Goal: Transaction & Acquisition: Purchase product/service

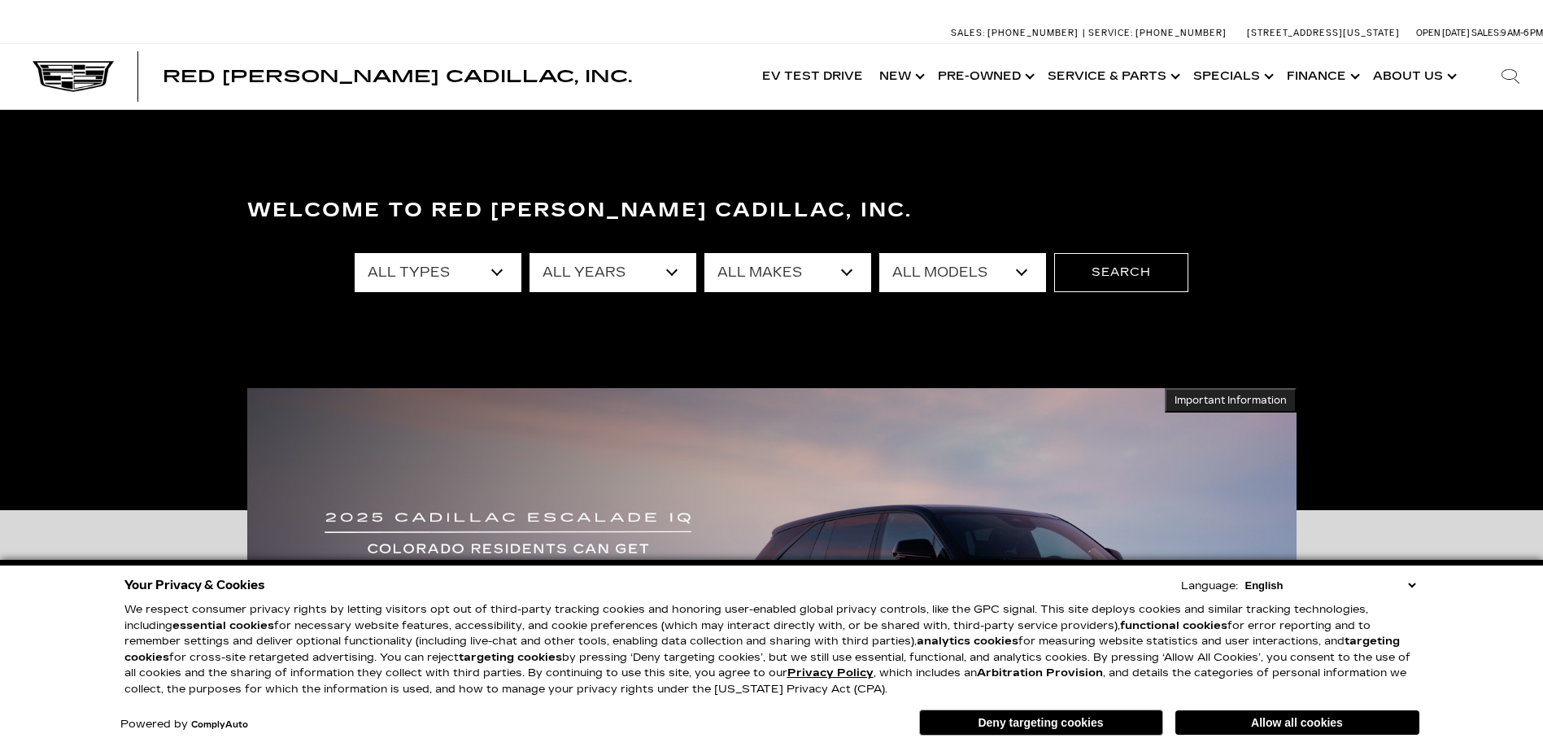
click at [1410, 586] on select "English Spanish / Español English / [GEOGRAPHIC_DATA] Korean / 한국어 Vietnamese /…" at bounding box center [1330, 584] width 178 height 15
click at [1311, 312] on div "Welcome to Red [PERSON_NAME] Cadillac, Inc. All Types New Used Certified Used D…" at bounding box center [771, 310] width 1543 height 244
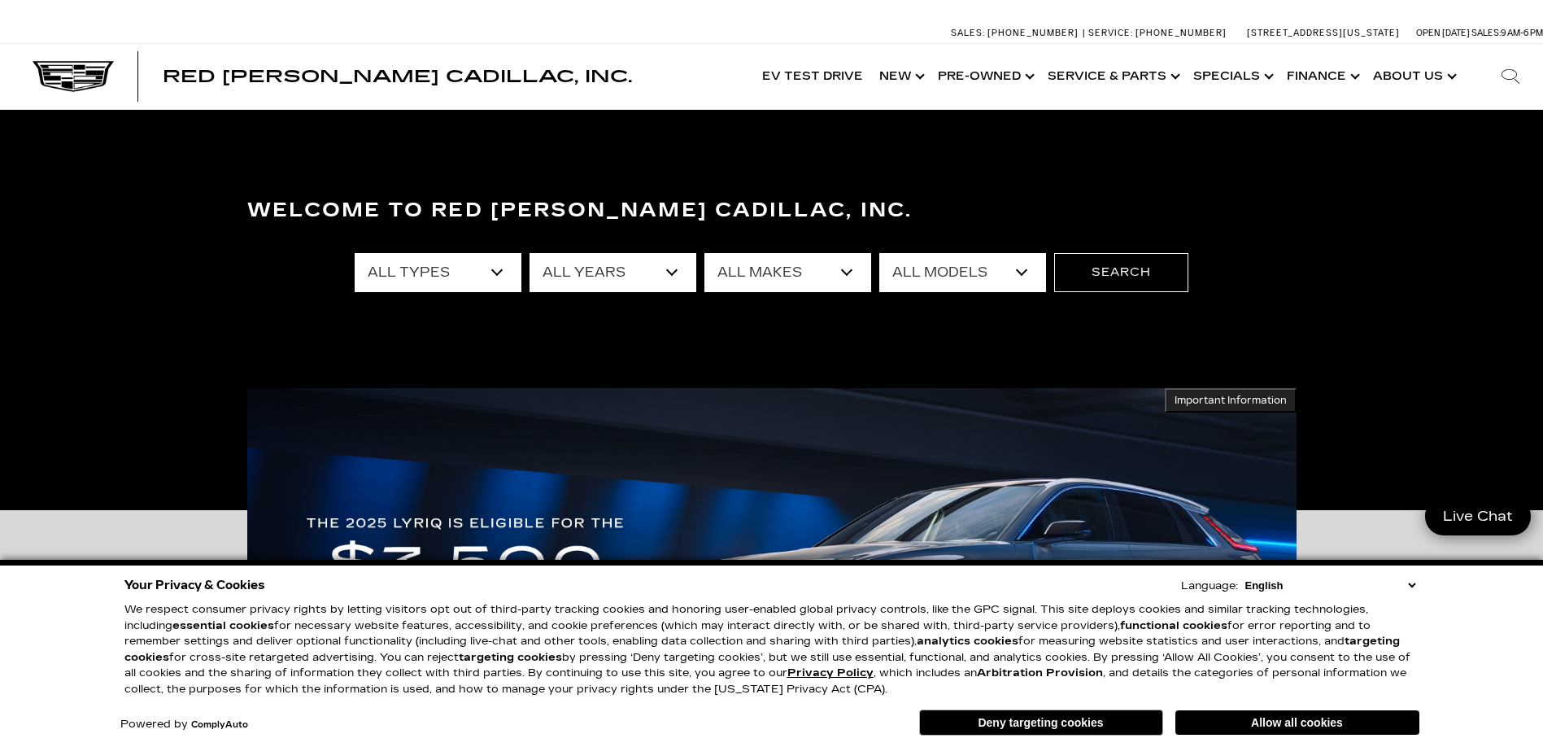
drag, startPoint x: 1124, startPoint y: 723, endPoint x: 1162, endPoint y: 606, distance: 123.2
click at [1124, 723] on button "Deny targeting cookies" at bounding box center [1041, 722] width 244 height 26
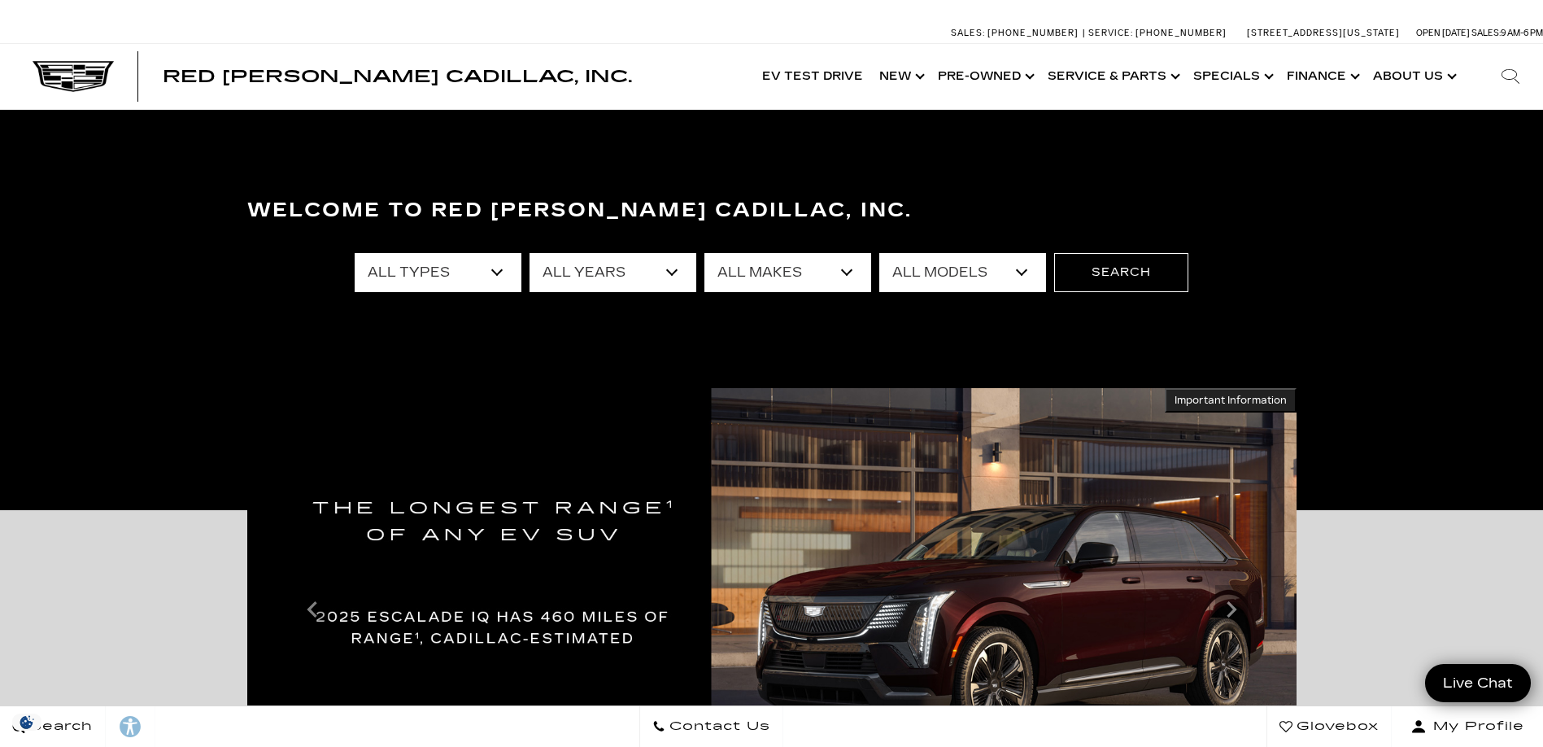
click at [502, 268] on select "All Types New Used Certified Used Demo" at bounding box center [438, 272] width 167 height 39
select select "Used"
click at [355, 253] on select "All Types New Used Certified Used Demo" at bounding box center [438, 272] width 167 height 39
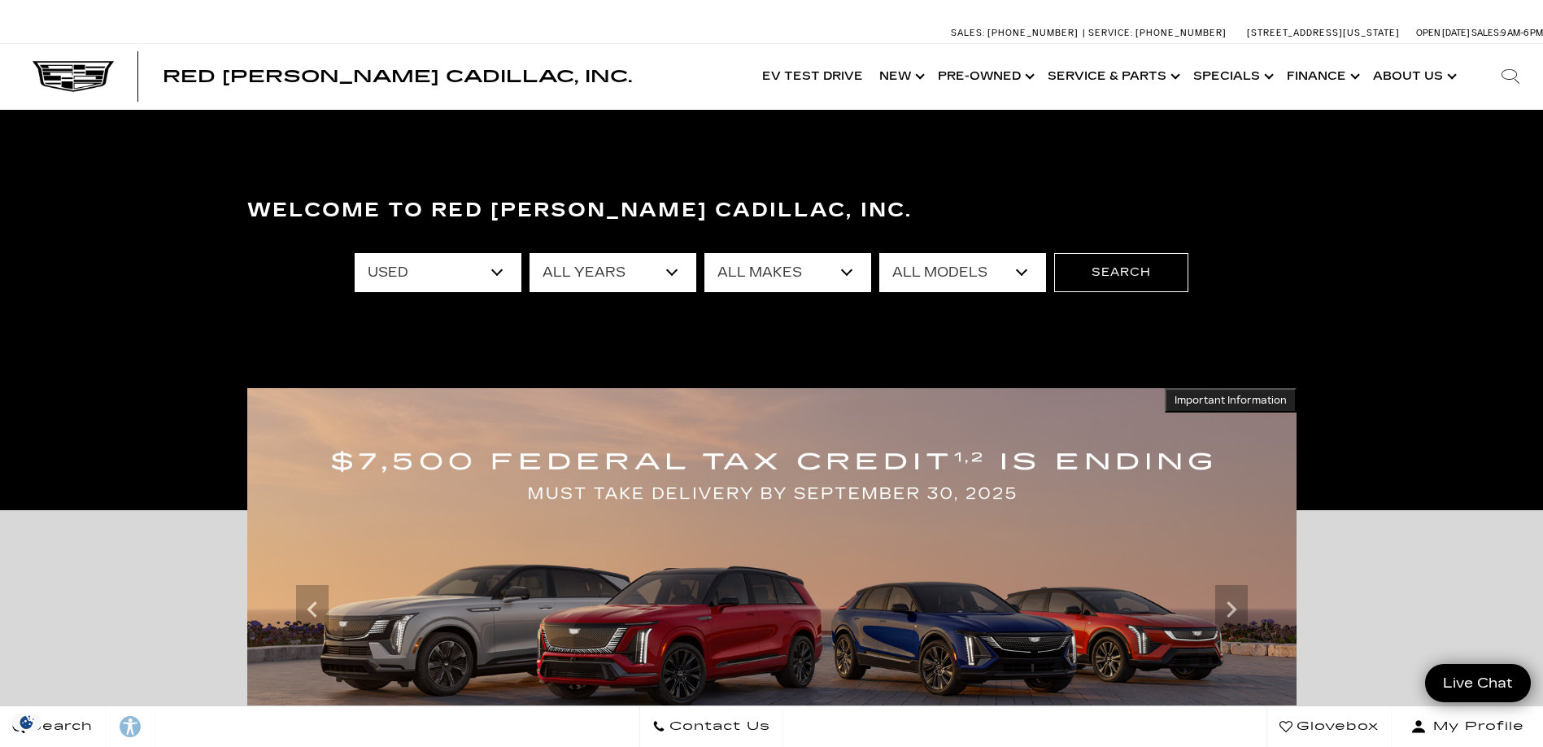
click at [841, 277] on select "All Makes Audi BMW Cadillac Chevrolet Dodge Ford GMC Honda Jeep Lexus Mercedes-…" at bounding box center [787, 272] width 167 height 39
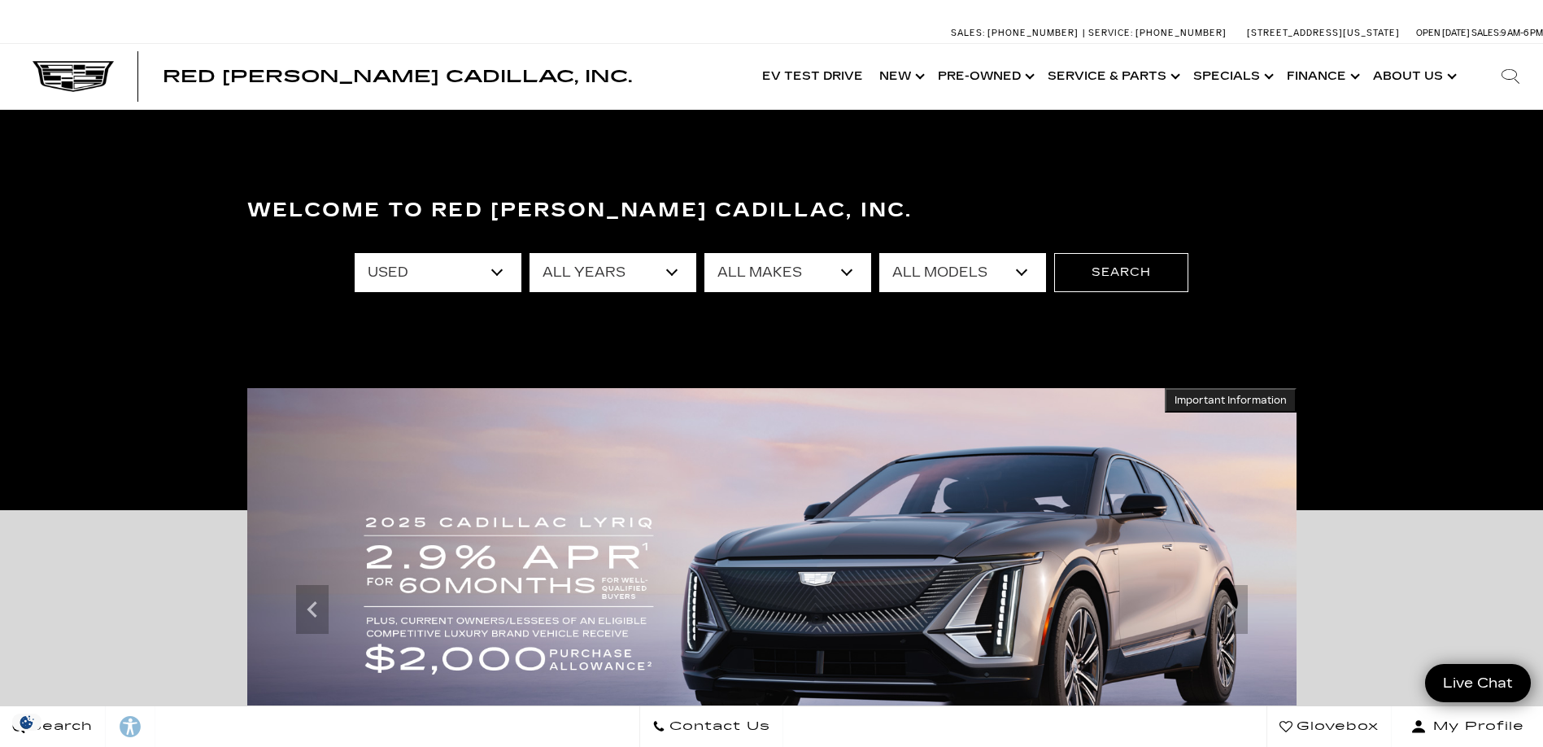
click at [1021, 272] on select "All Models [US_STATE] Corvette Grand Sport Crosstrek Crown Signia CT5 Durango E…" at bounding box center [962, 272] width 167 height 39
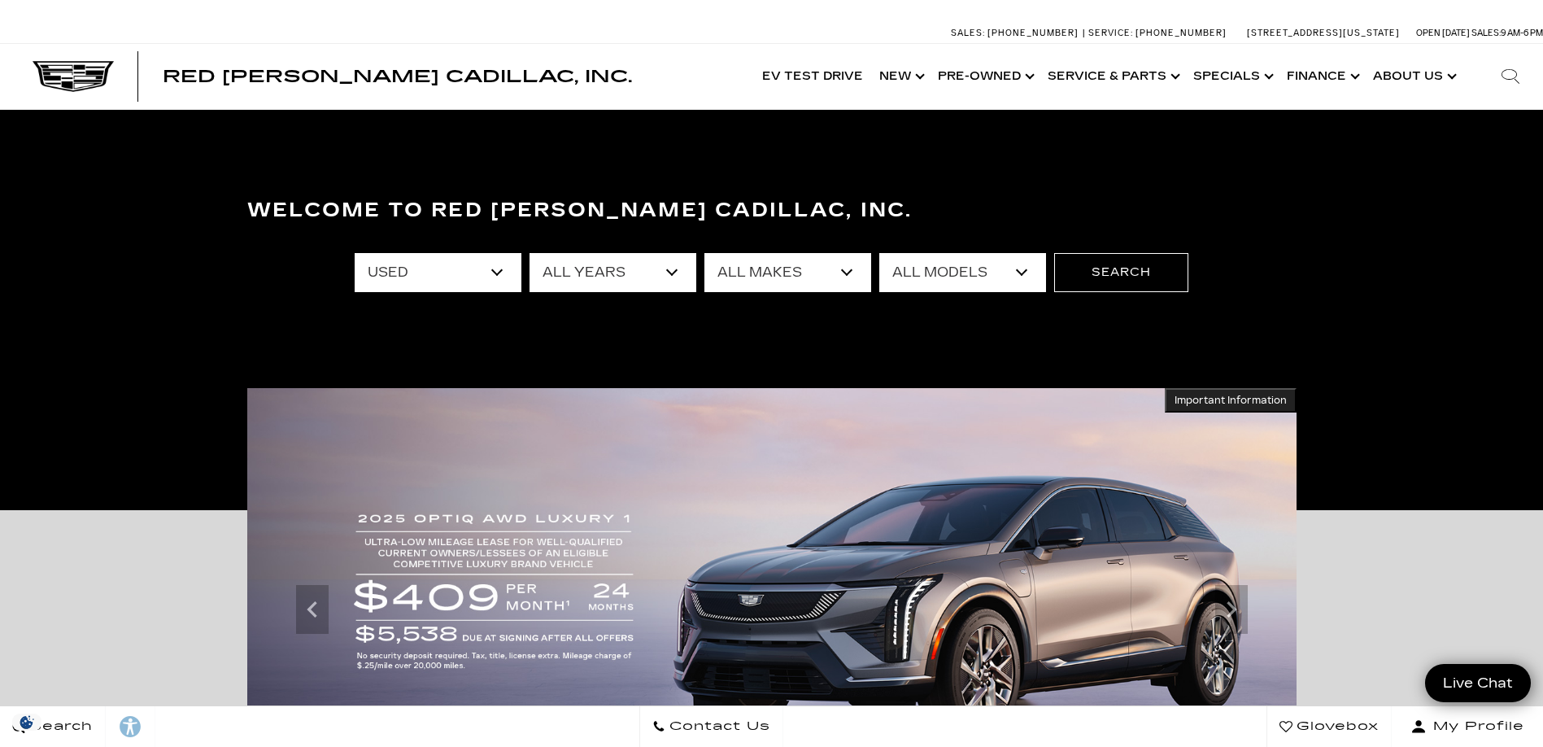
click at [847, 271] on select "All Makes Audi BMW Cadillac Chevrolet Dodge Ford GMC Honda Jeep Lexus Mercedes-…" at bounding box center [787, 272] width 167 height 39
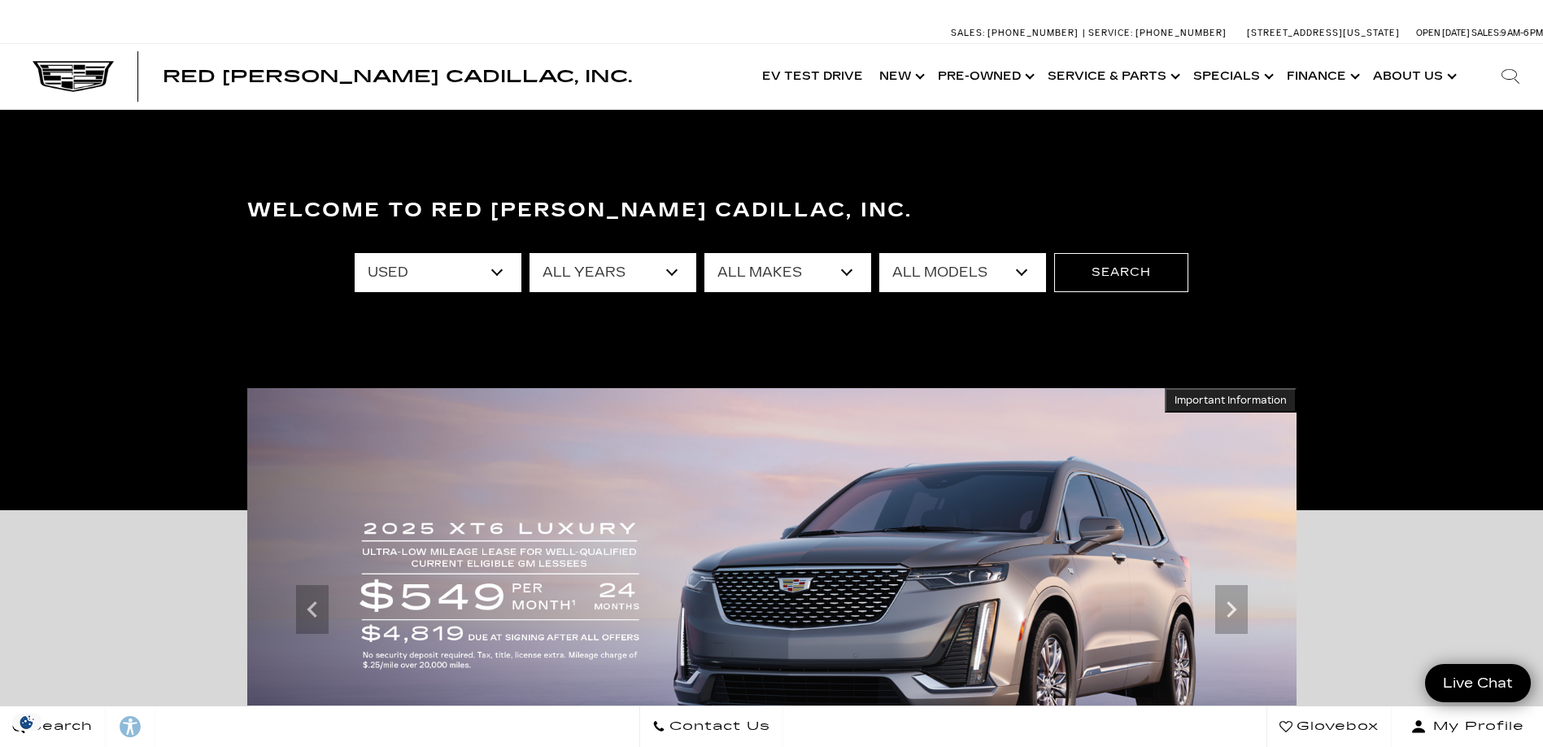
click at [168, 342] on div "Welcome to Red [PERSON_NAME] Cadillac, Inc. All Types New Used Certified Used D…" at bounding box center [771, 310] width 1543 height 244
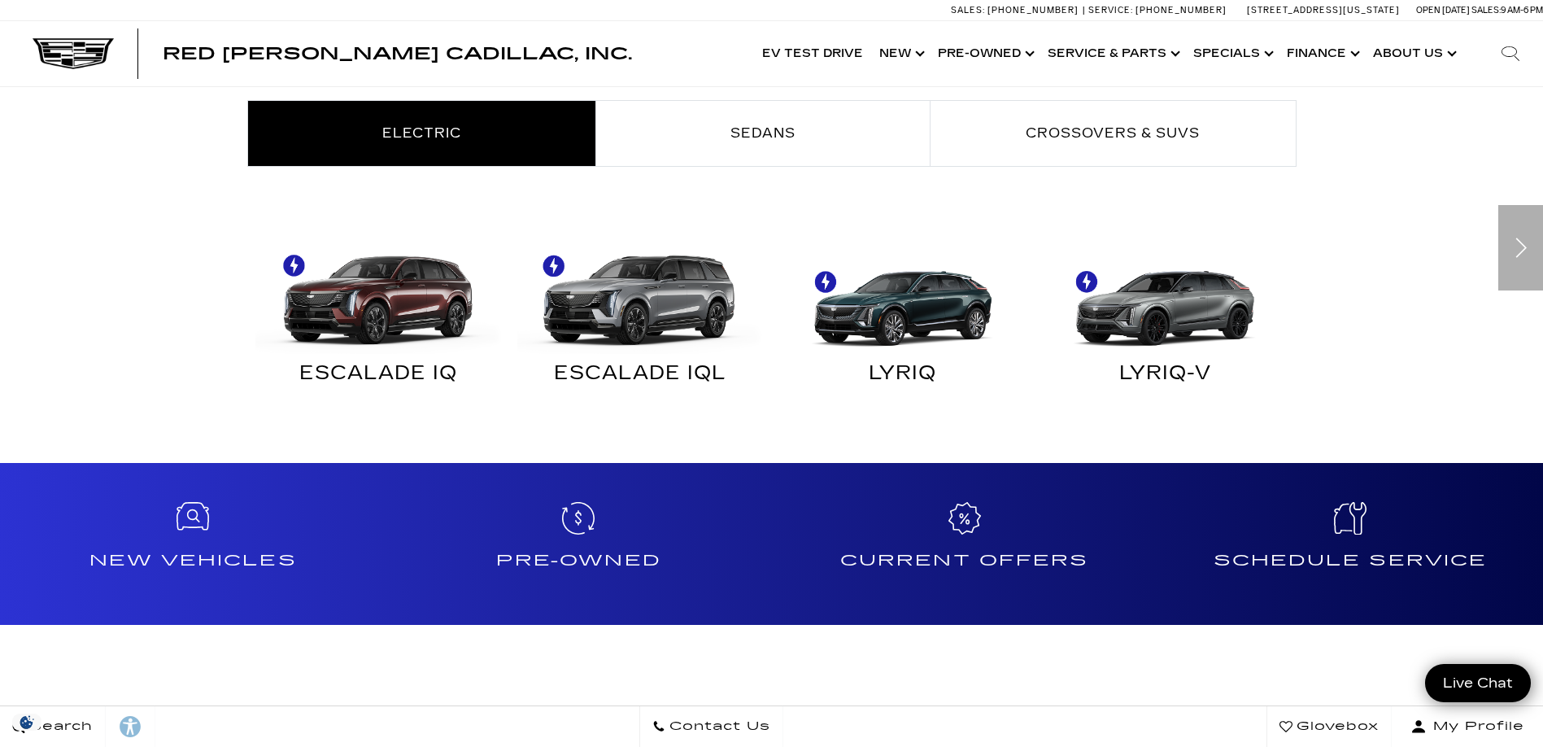
scroll to position [1057, 0]
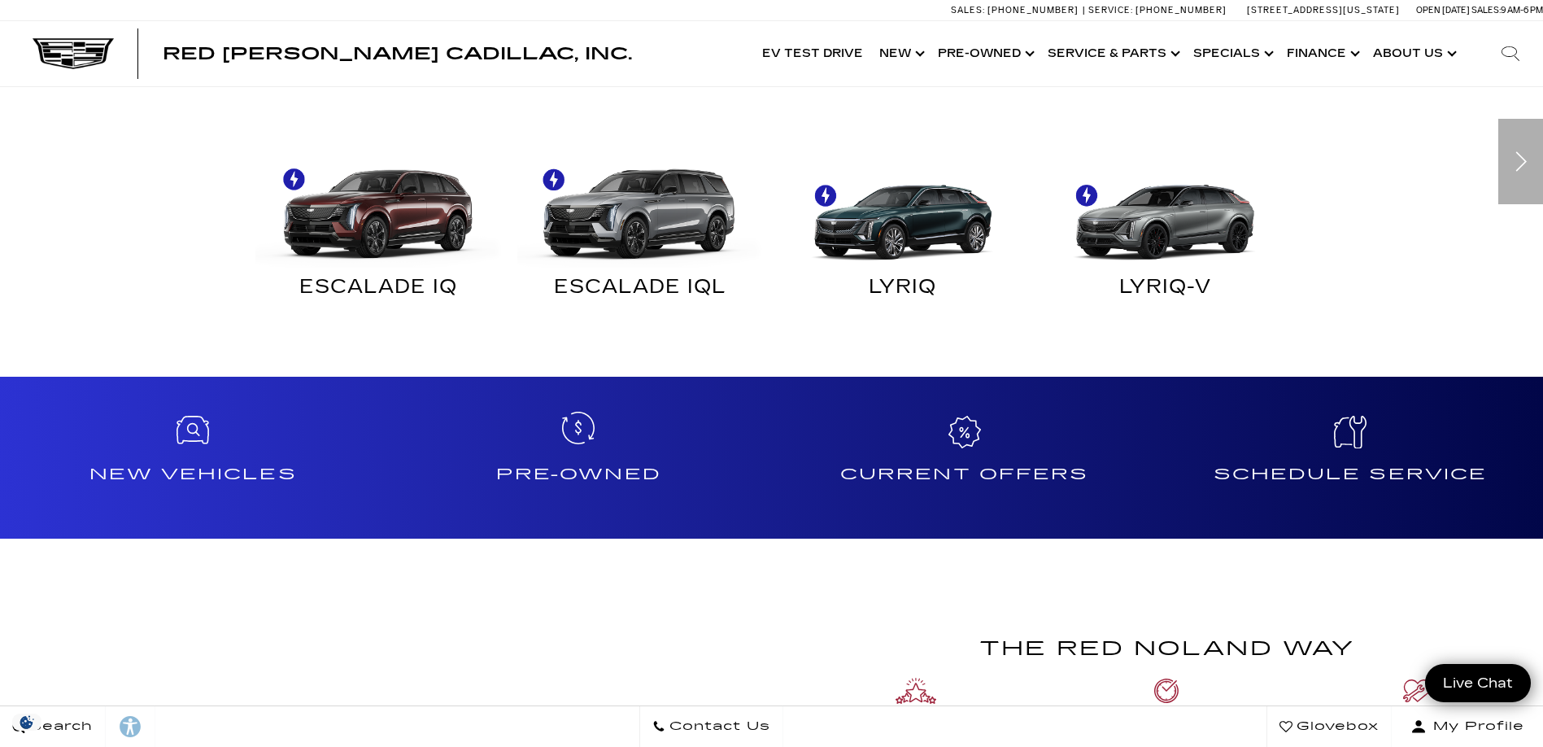
click at [617, 465] on h4 "Pre-Owned" at bounding box center [578, 474] width 373 height 26
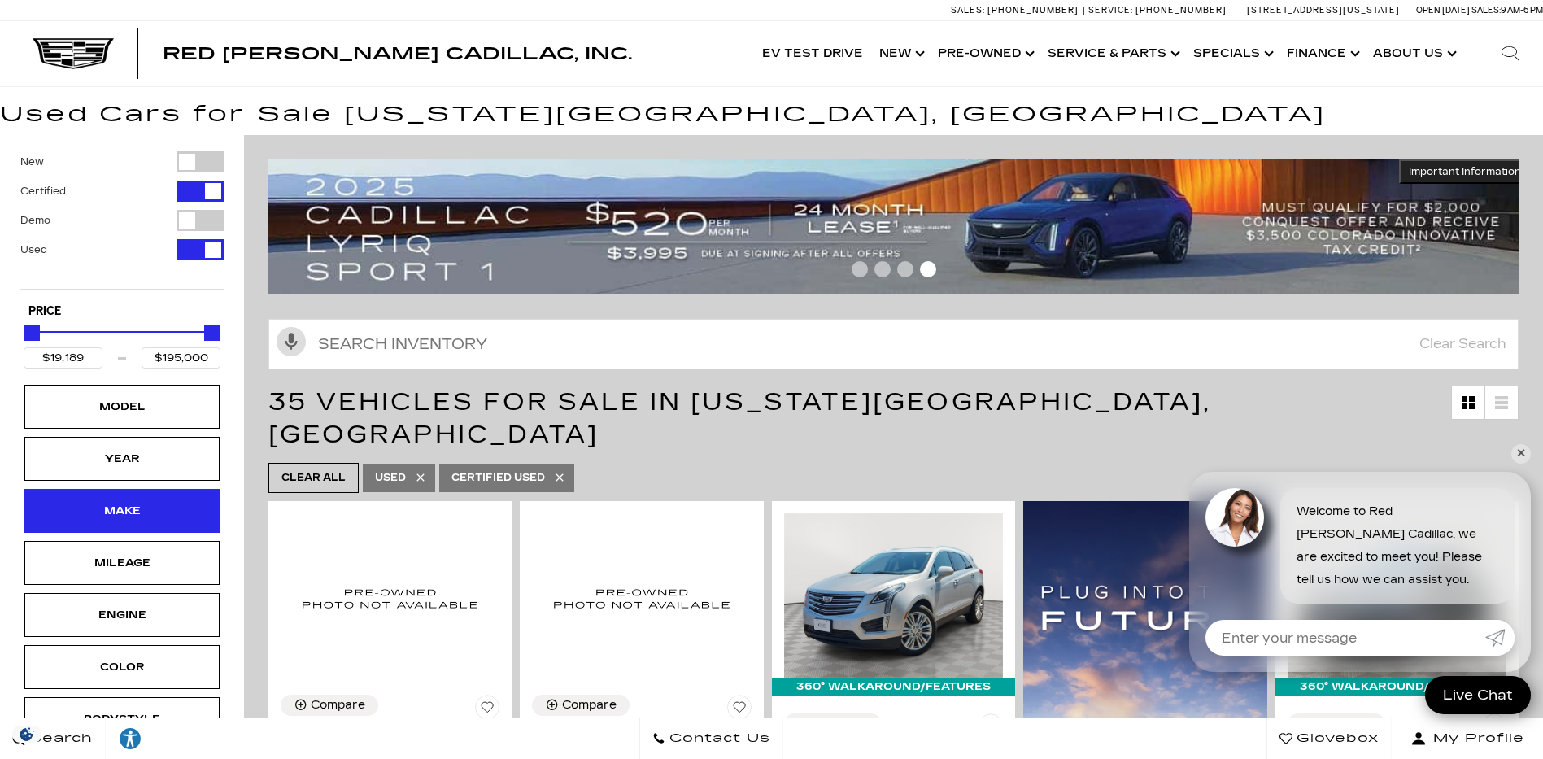
click at [144, 521] on div "Make" at bounding box center [121, 511] width 195 height 44
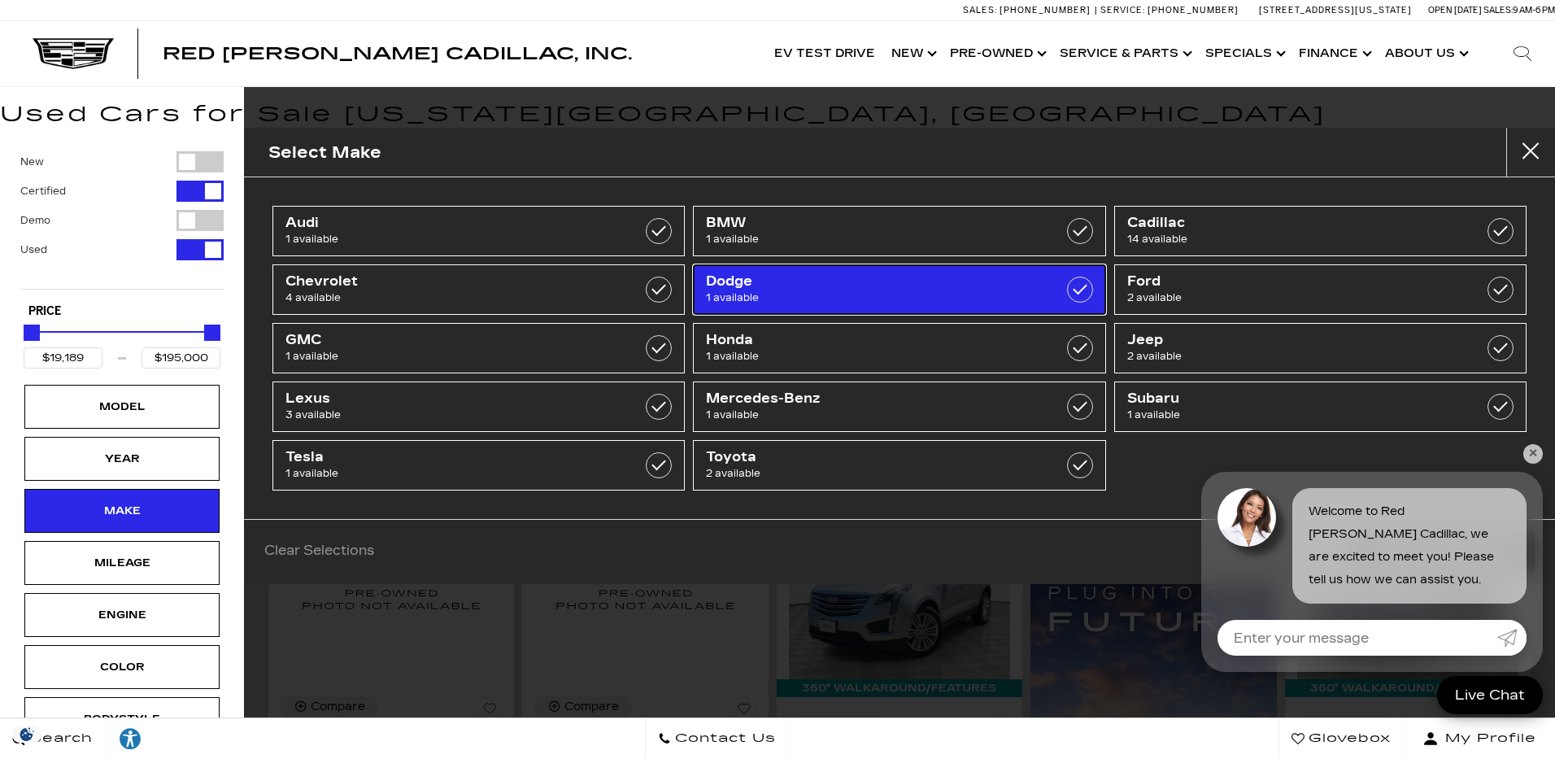
click at [839, 290] on span "1 available" at bounding box center [870, 298] width 329 height 16
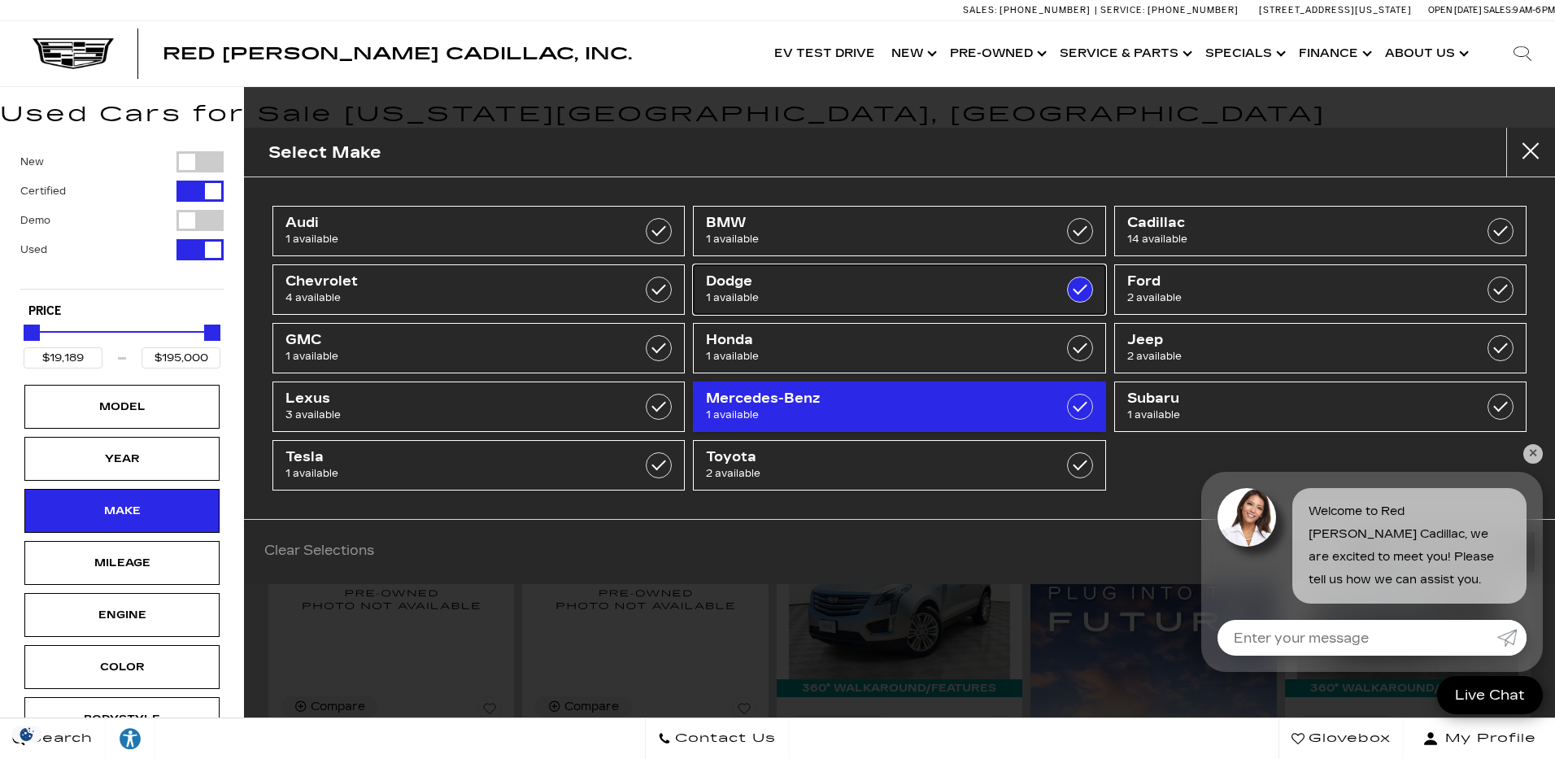
type input "$22,500"
checkbox input "true"
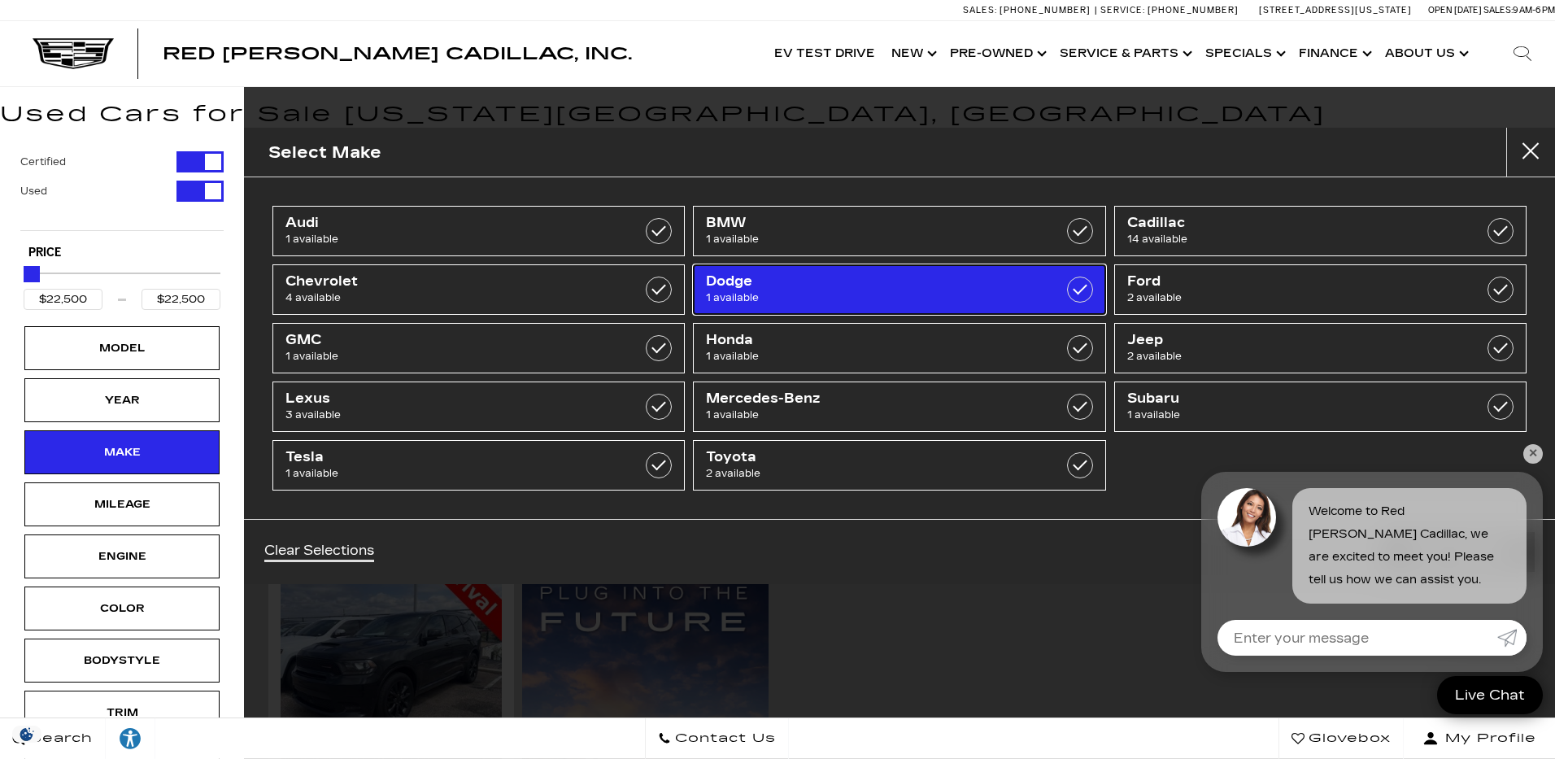
click at [945, 292] on span "1 available" at bounding box center [870, 298] width 329 height 16
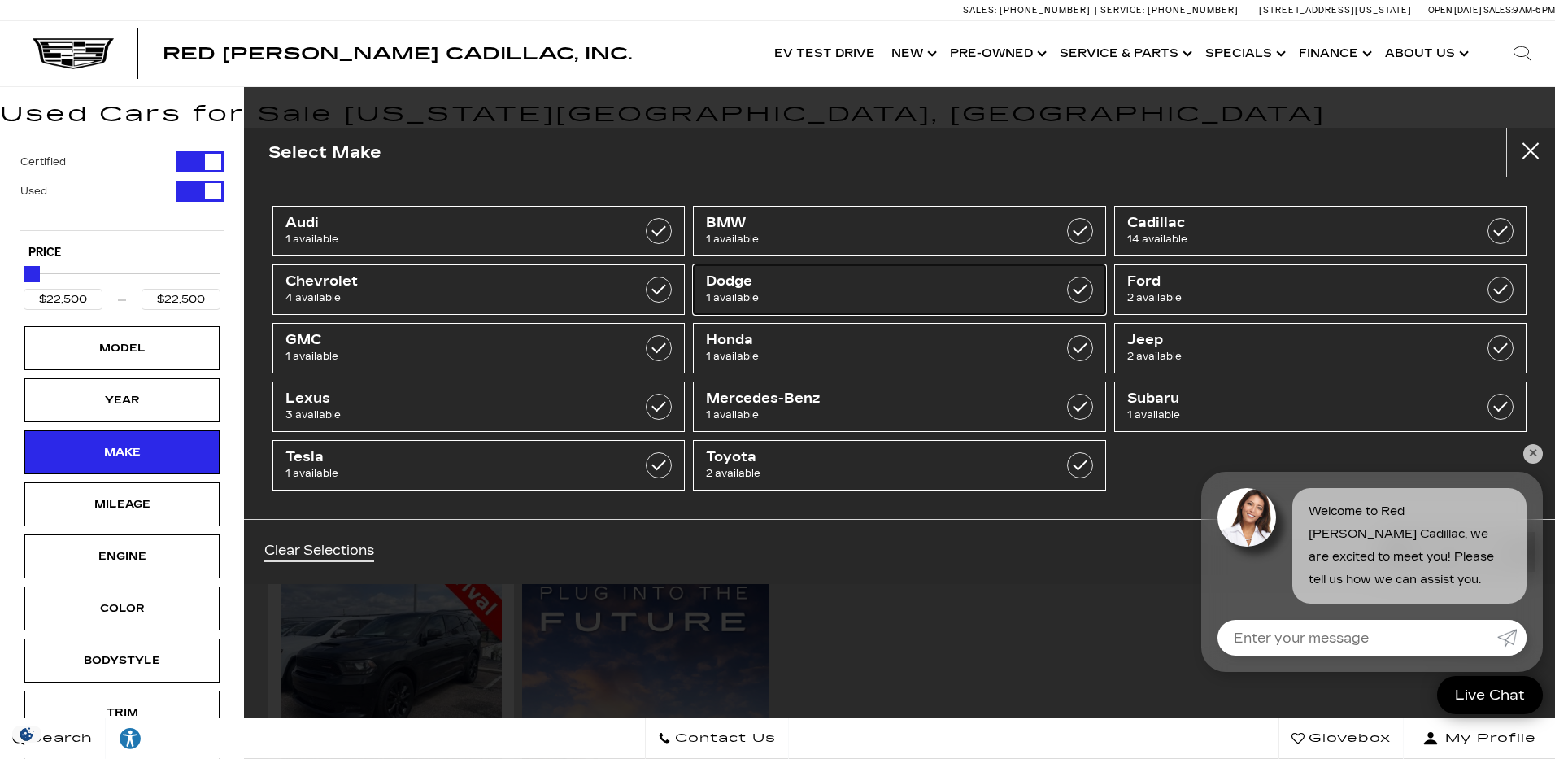
type input "$19,189"
type input "$195,000"
checkbox input "false"
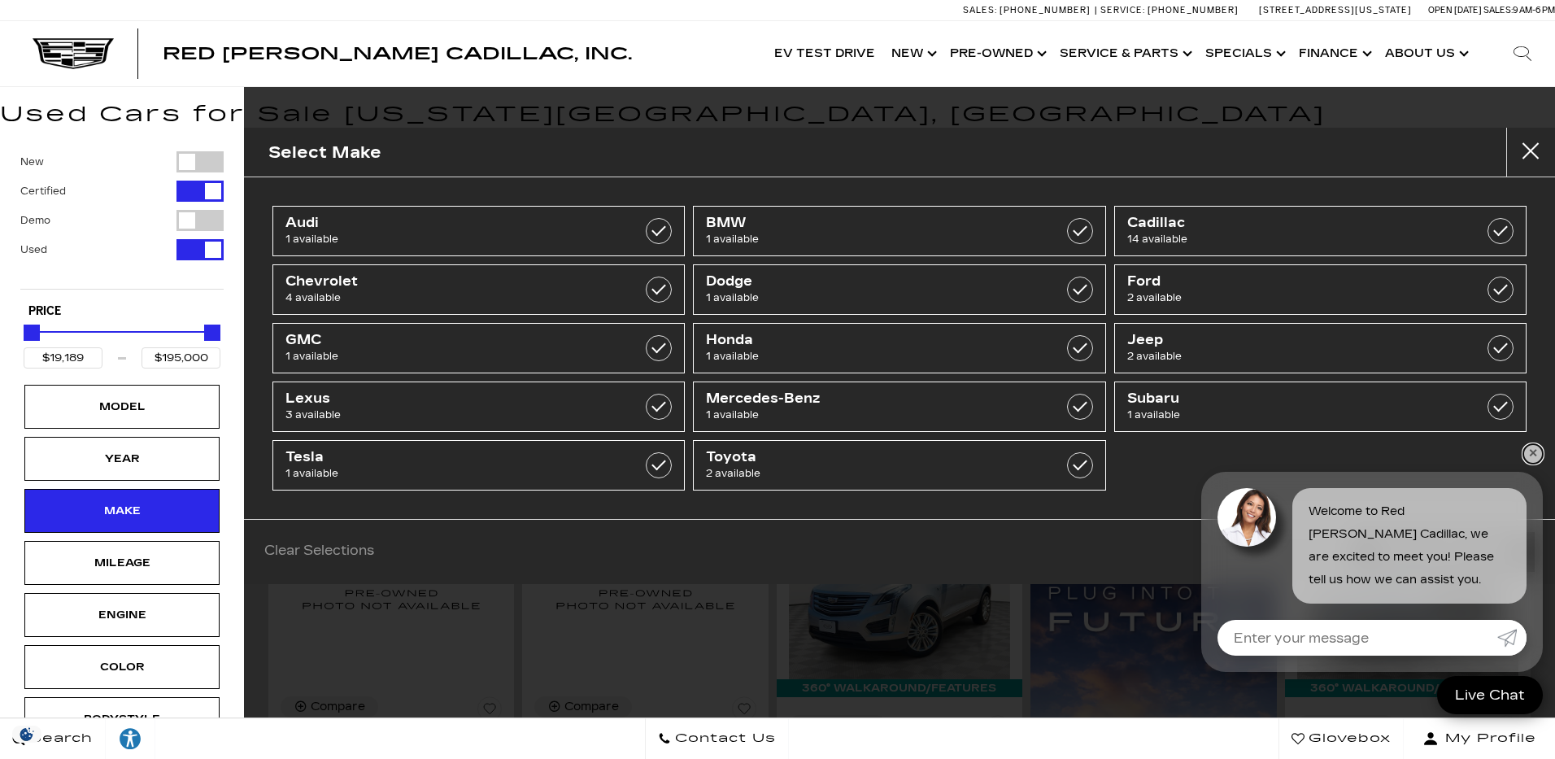
click at [1534, 450] on link "✕" at bounding box center [1533, 454] width 20 height 20
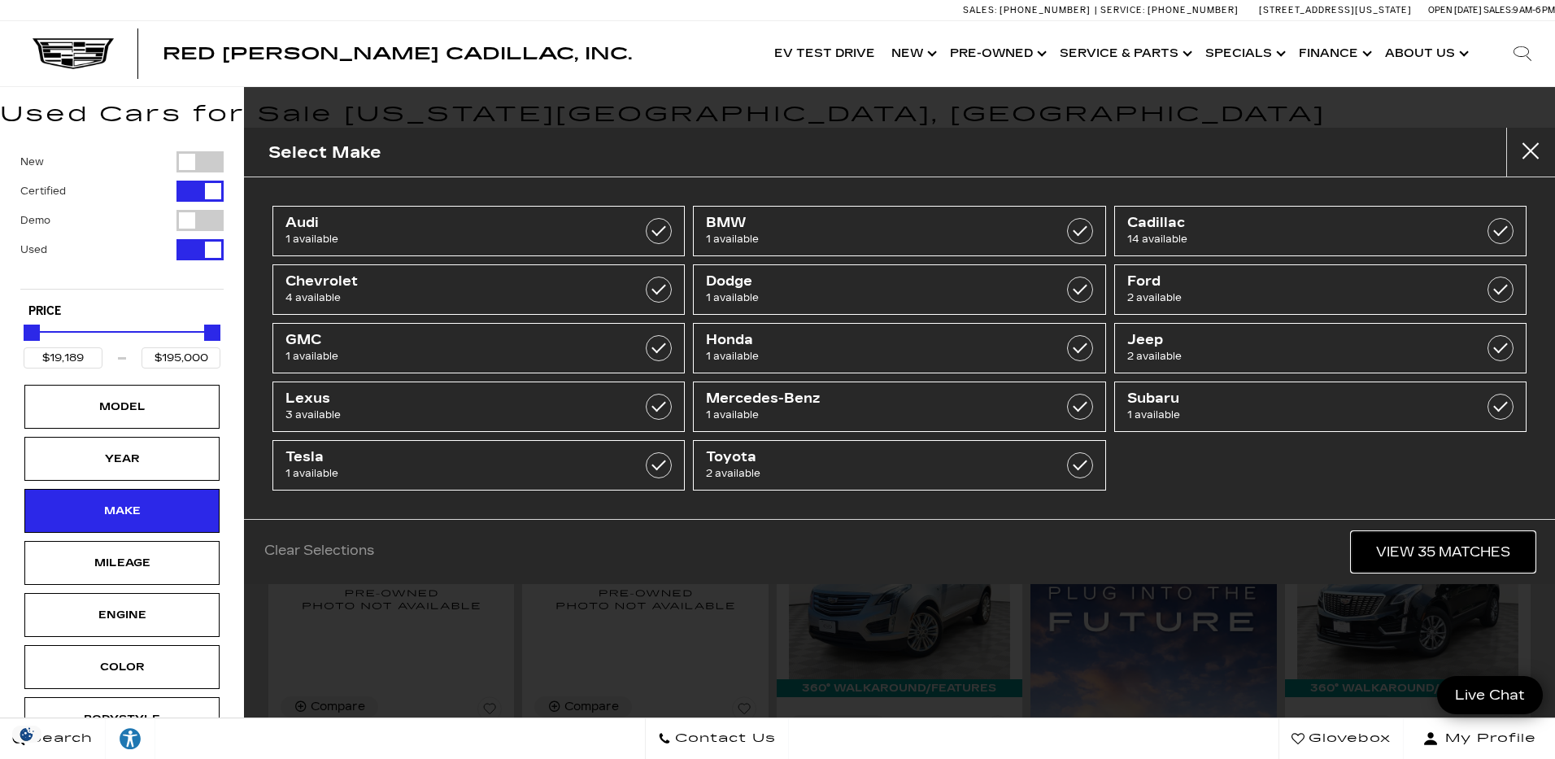
click at [1427, 549] on link "View 35 Matches" at bounding box center [1443, 552] width 183 height 40
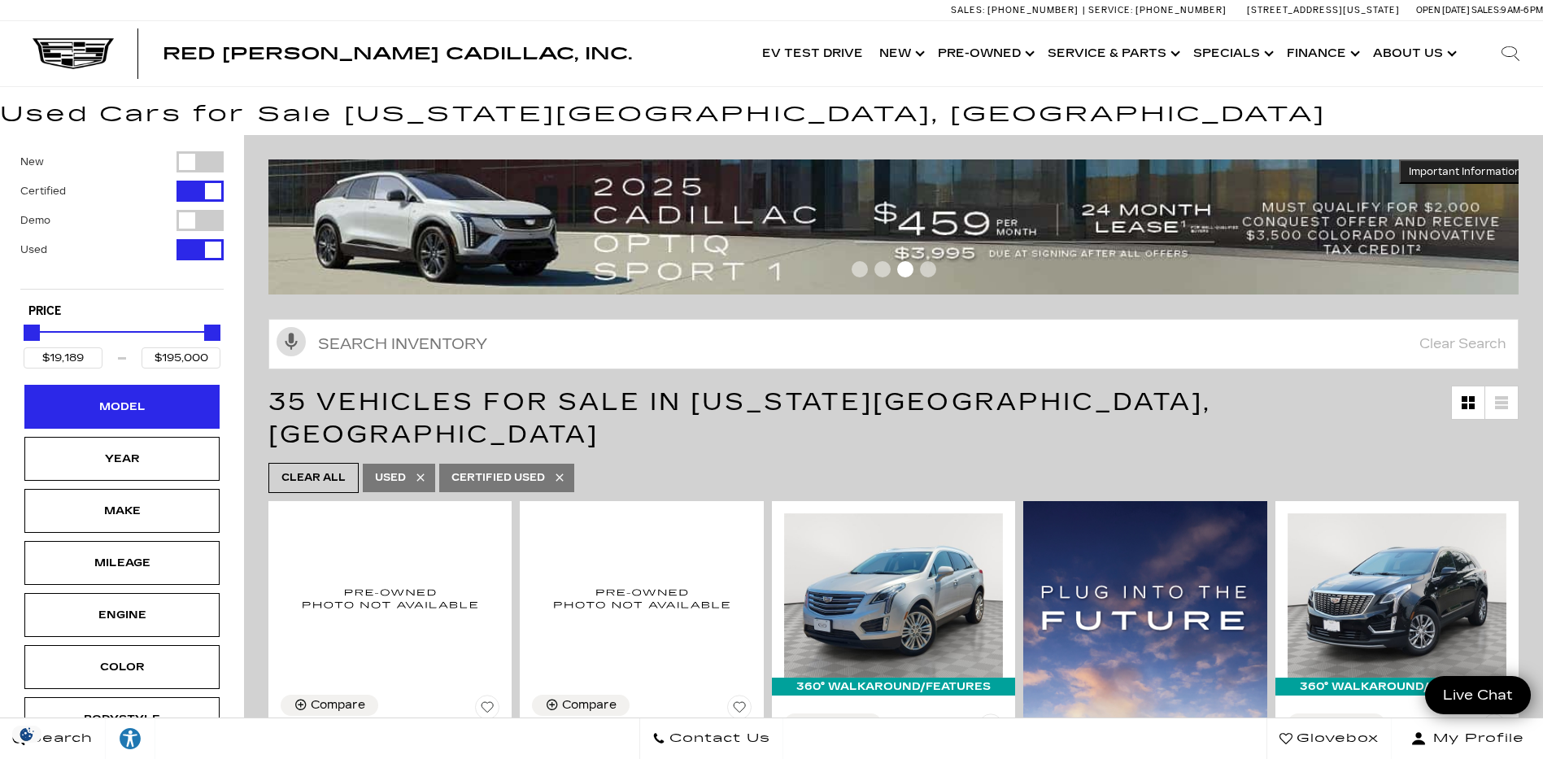
click at [139, 413] on div "Model" at bounding box center [121, 407] width 81 height 18
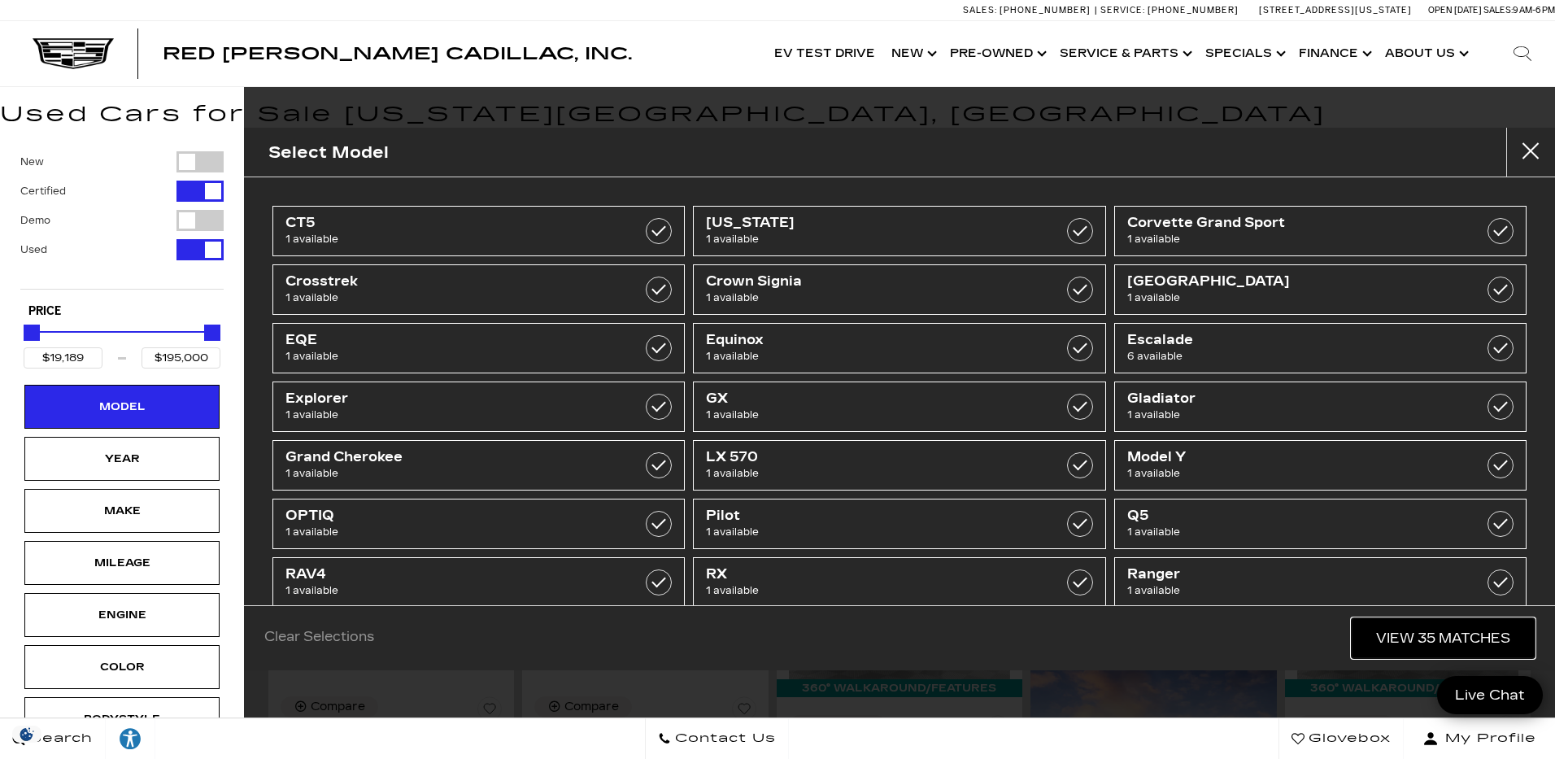
click at [1445, 630] on link "View 35 Matches" at bounding box center [1443, 638] width 183 height 40
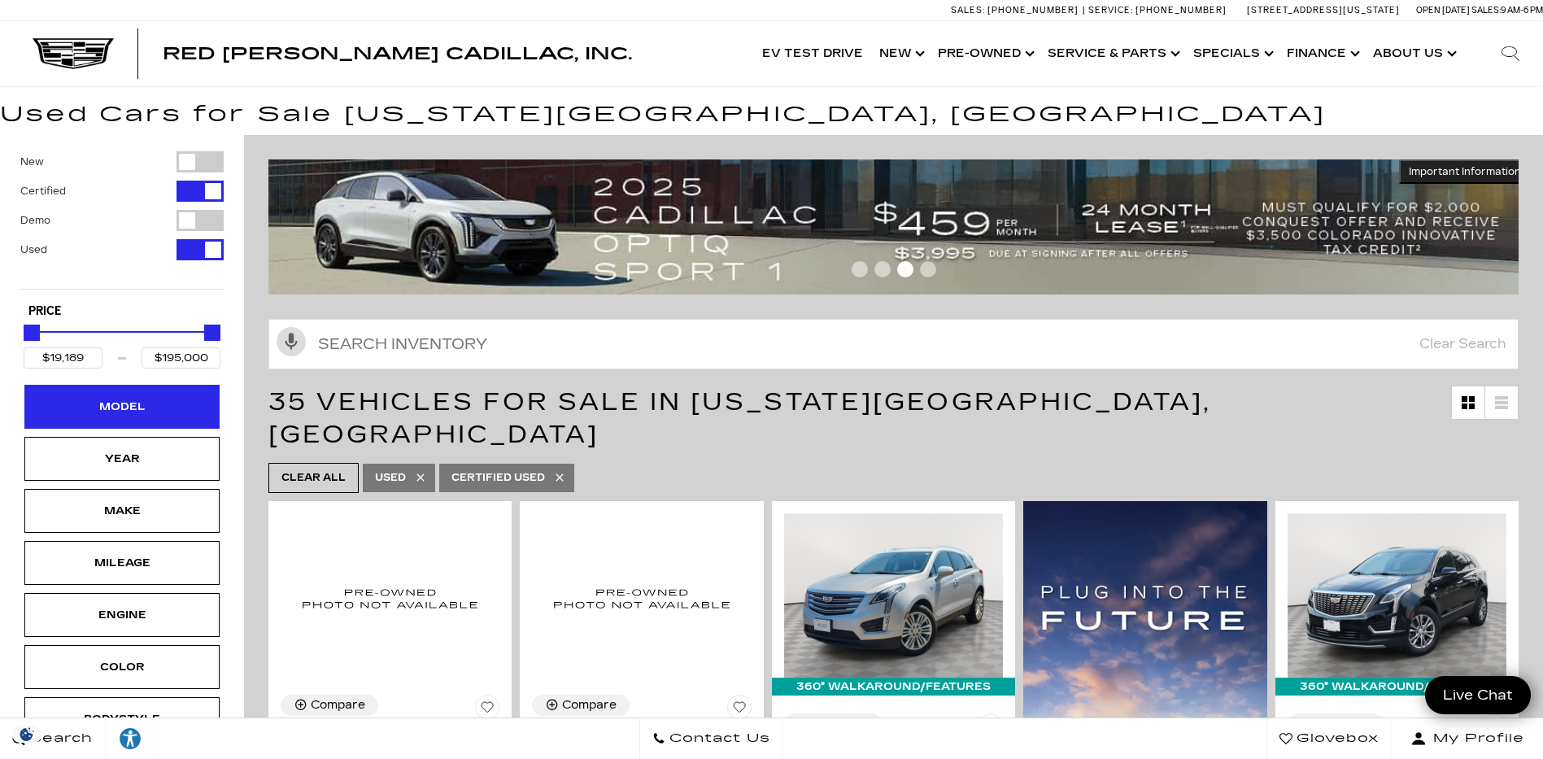
click at [122, 403] on div "Model" at bounding box center [121, 407] width 81 height 18
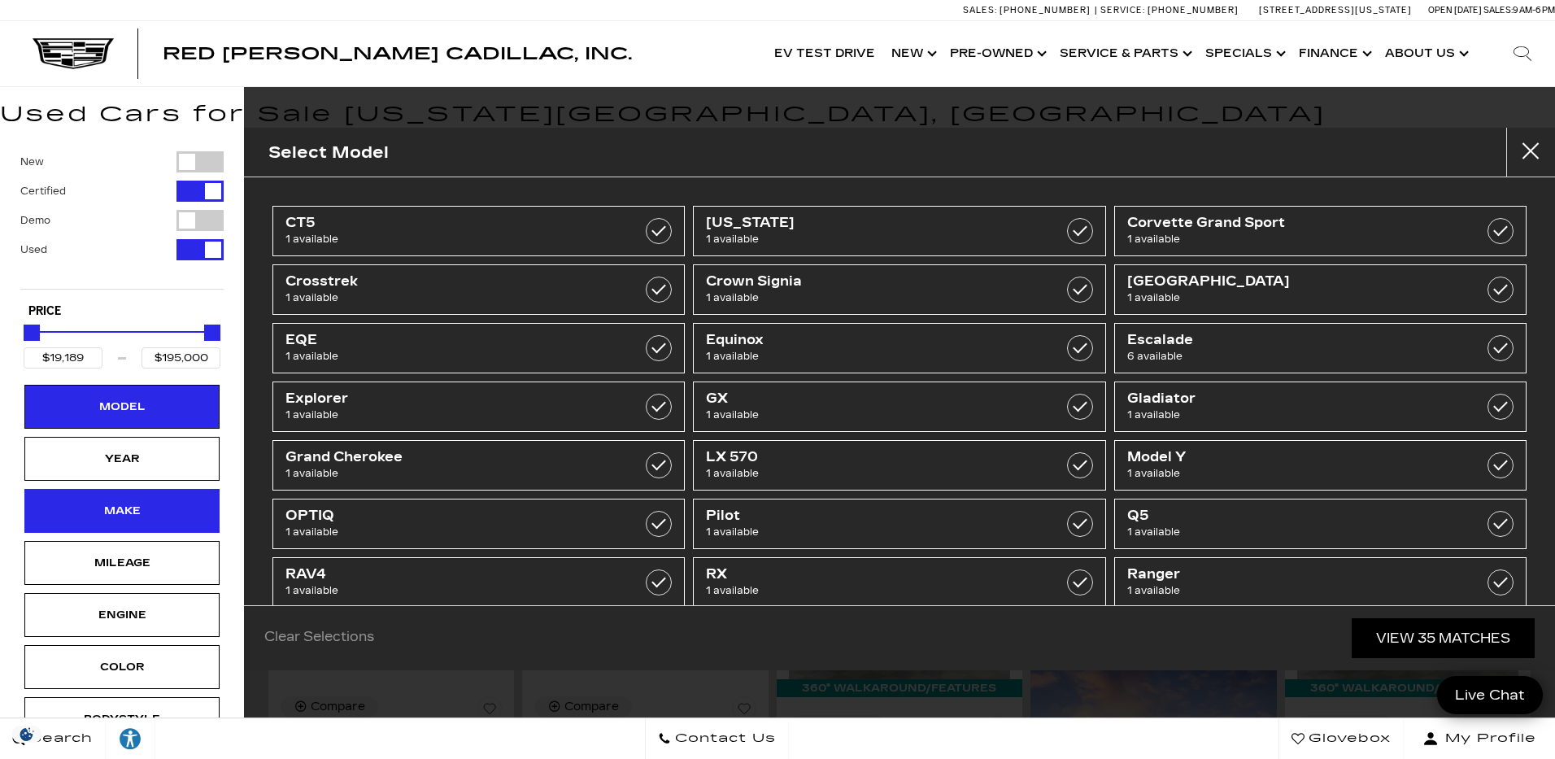
click at [140, 509] on div "Make" at bounding box center [121, 511] width 81 height 18
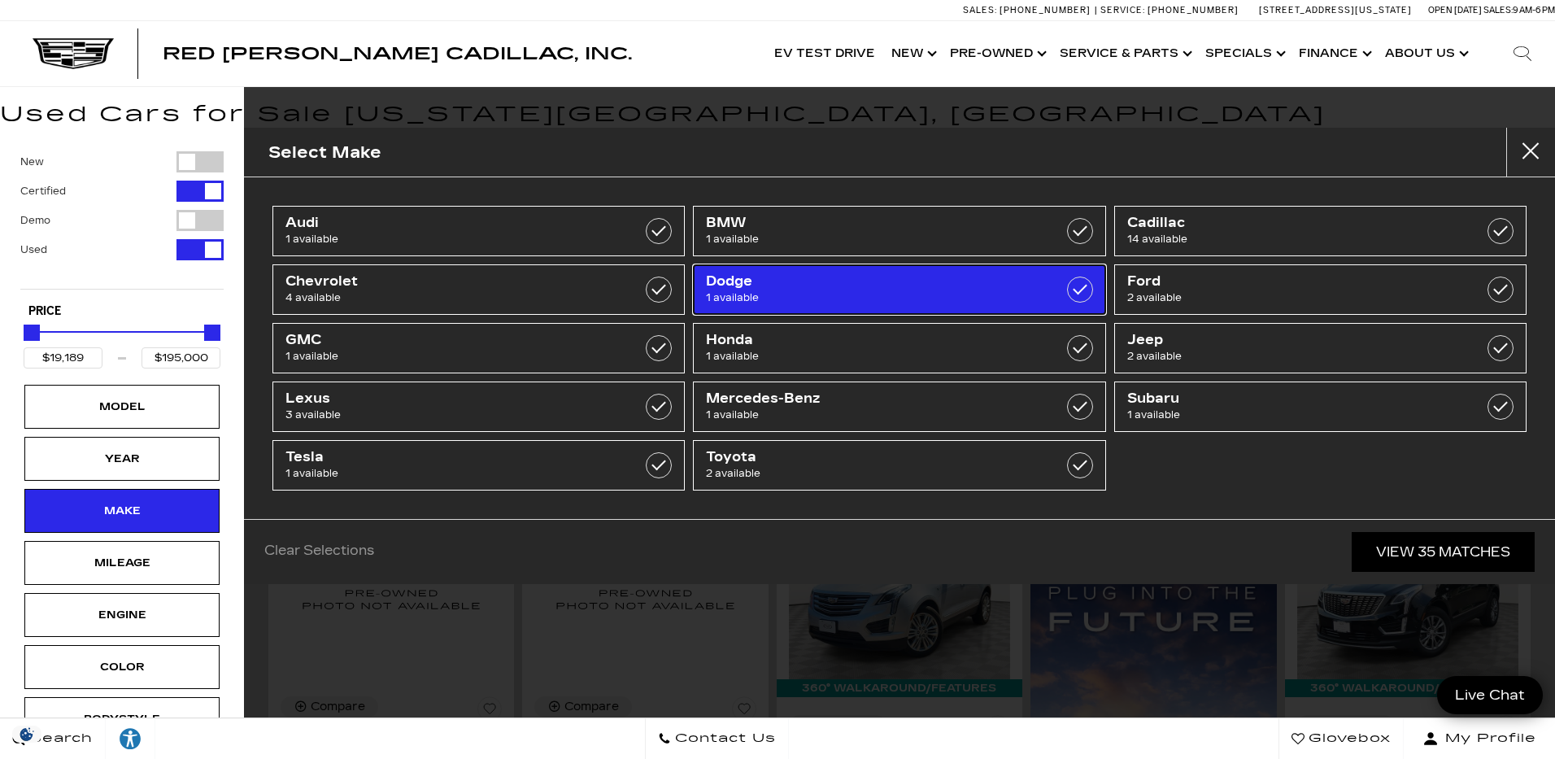
drag, startPoint x: 921, startPoint y: 276, endPoint x: 919, endPoint y: 307, distance: 30.9
click at [921, 277] on span "Dodge" at bounding box center [870, 281] width 329 height 16
type input "$22,500"
checkbox input "true"
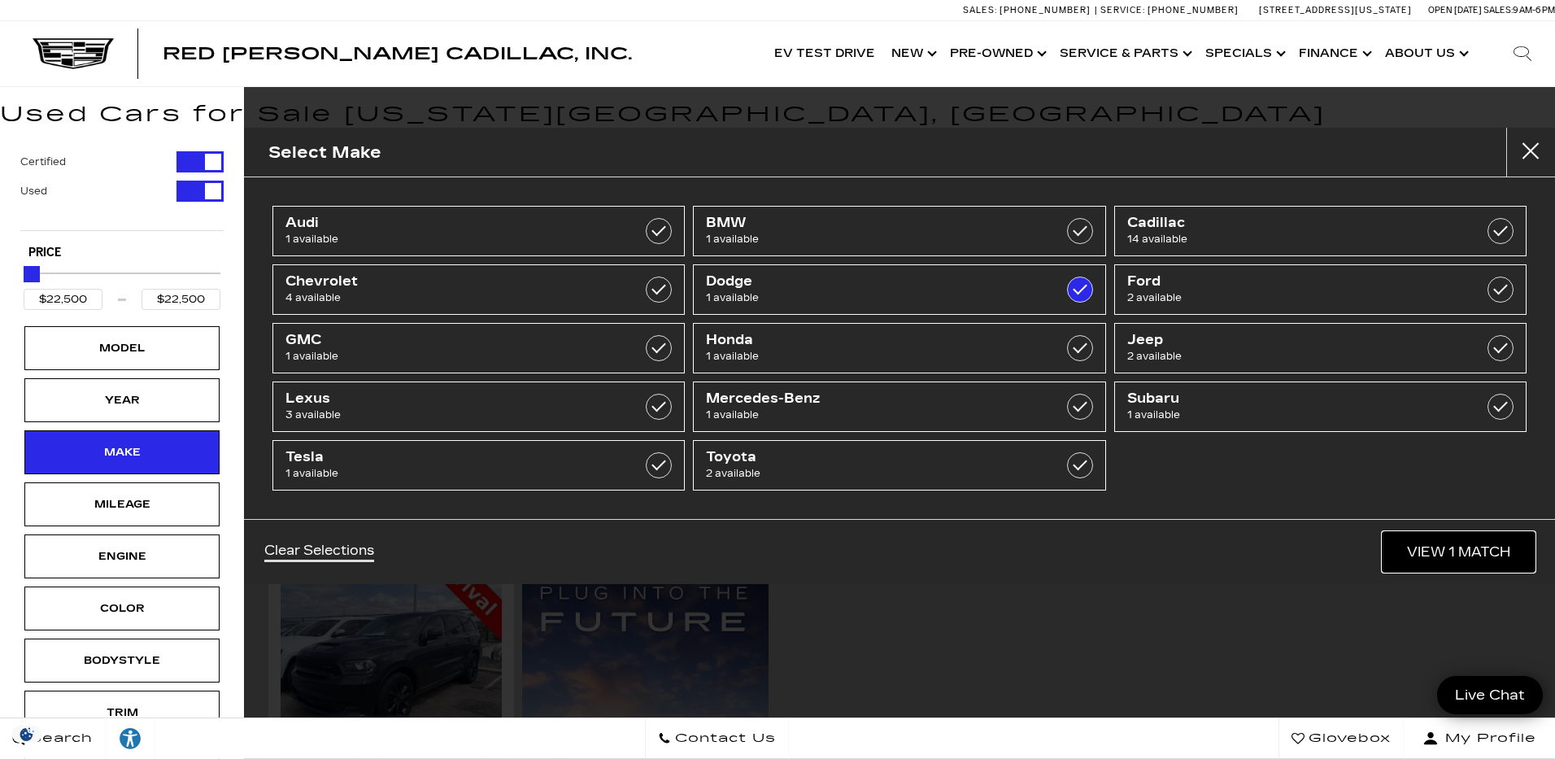
click at [1474, 545] on link "View 1 Match" at bounding box center [1459, 552] width 152 height 40
